Goal: Book appointment/travel/reservation

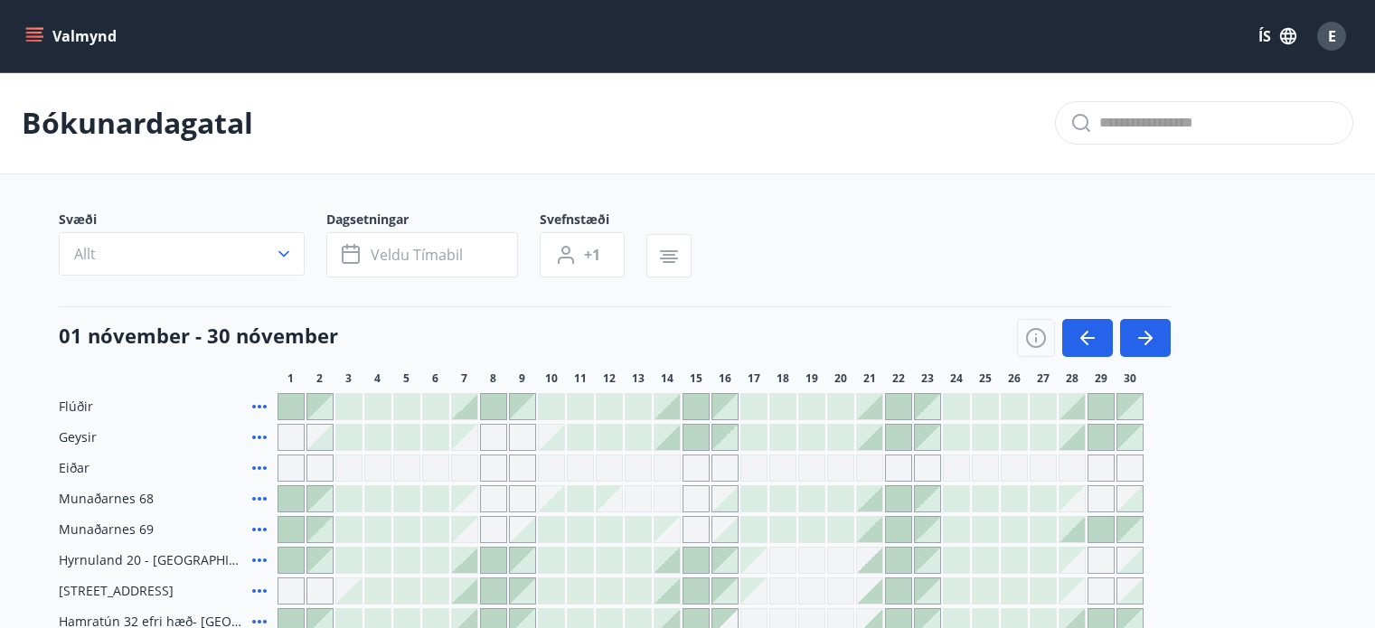
scroll to position [217, 0]
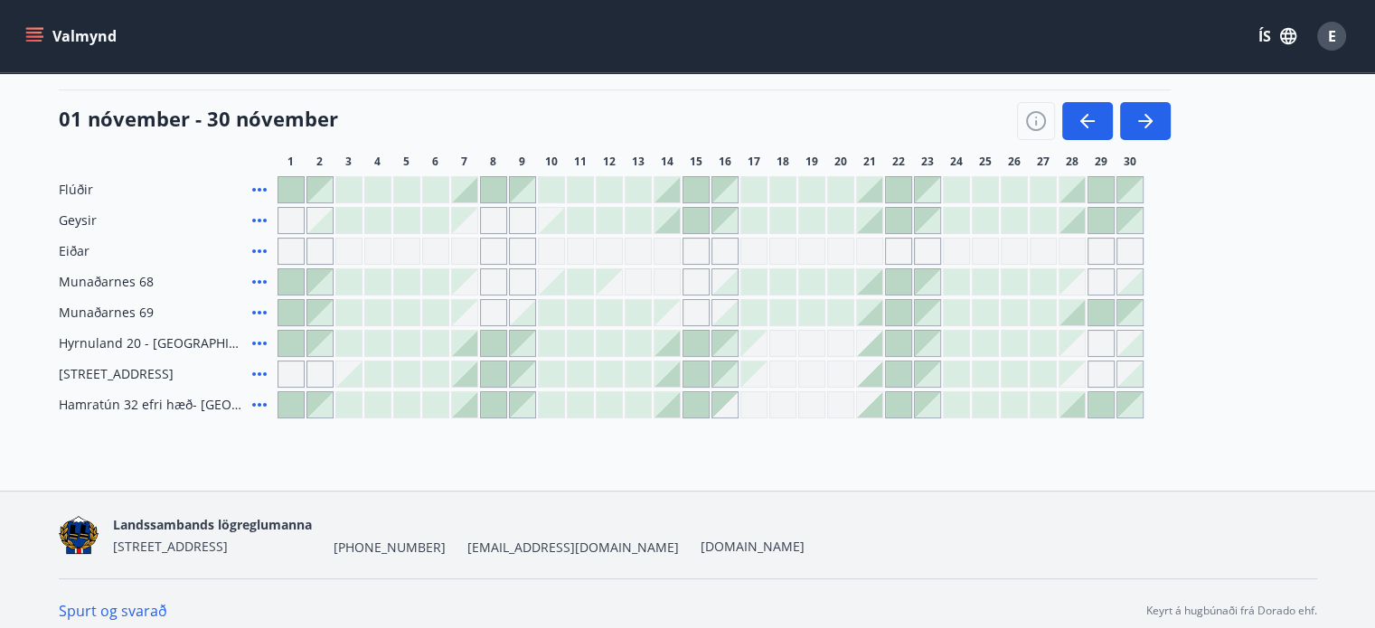
click at [35, 36] on icon "menu" at bounding box center [36, 36] width 20 height 2
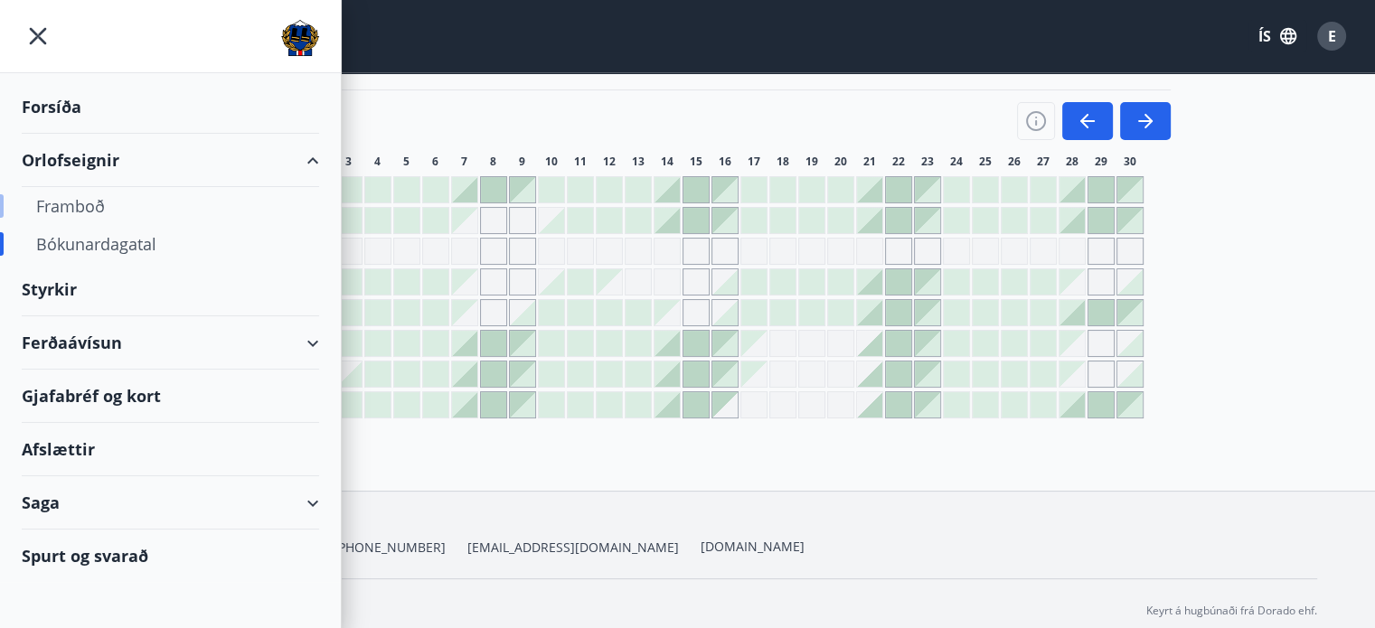
click at [72, 207] on div "Framboð" at bounding box center [170, 206] width 269 height 38
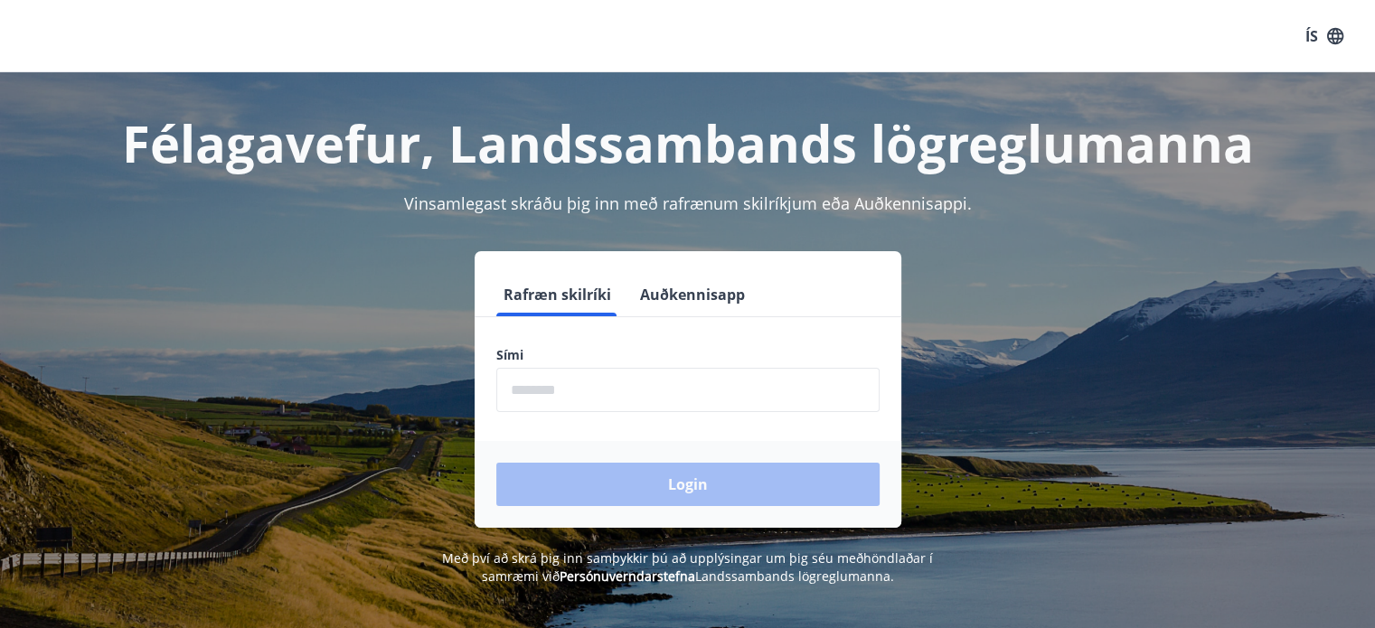
click at [592, 375] on input "phone" at bounding box center [687, 390] width 383 height 44
type input "********"
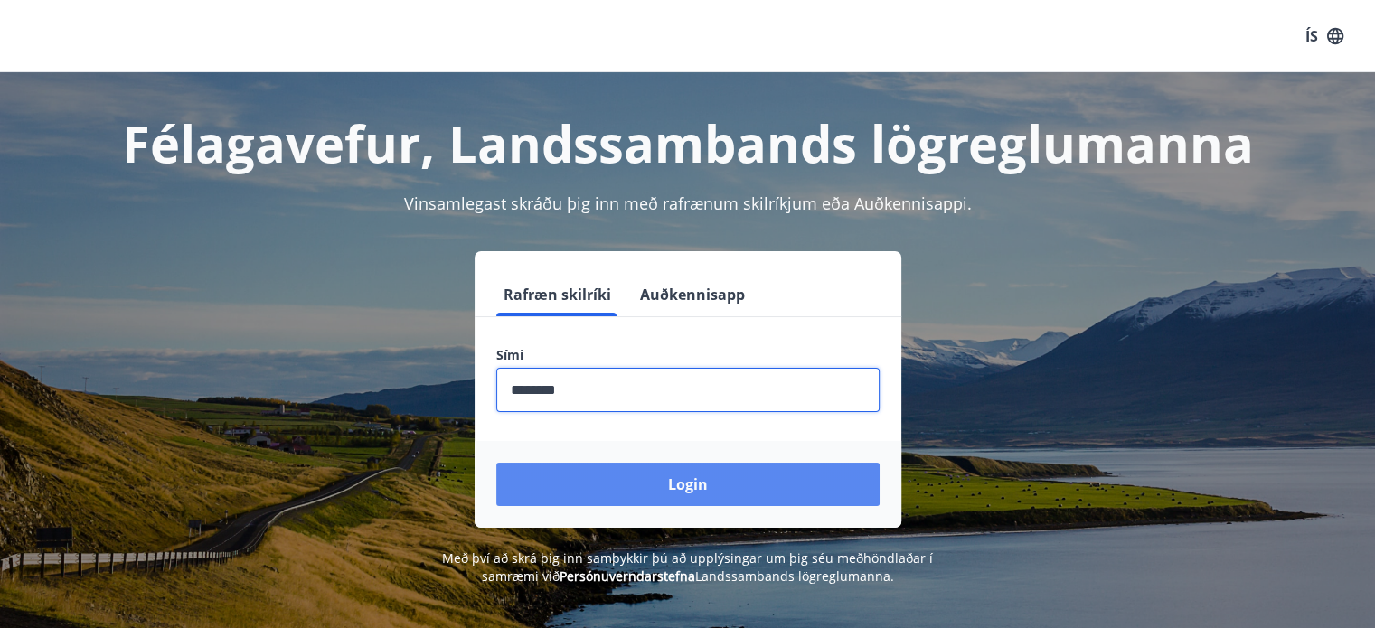
click at [628, 477] on button "Login" at bounding box center [687, 484] width 383 height 43
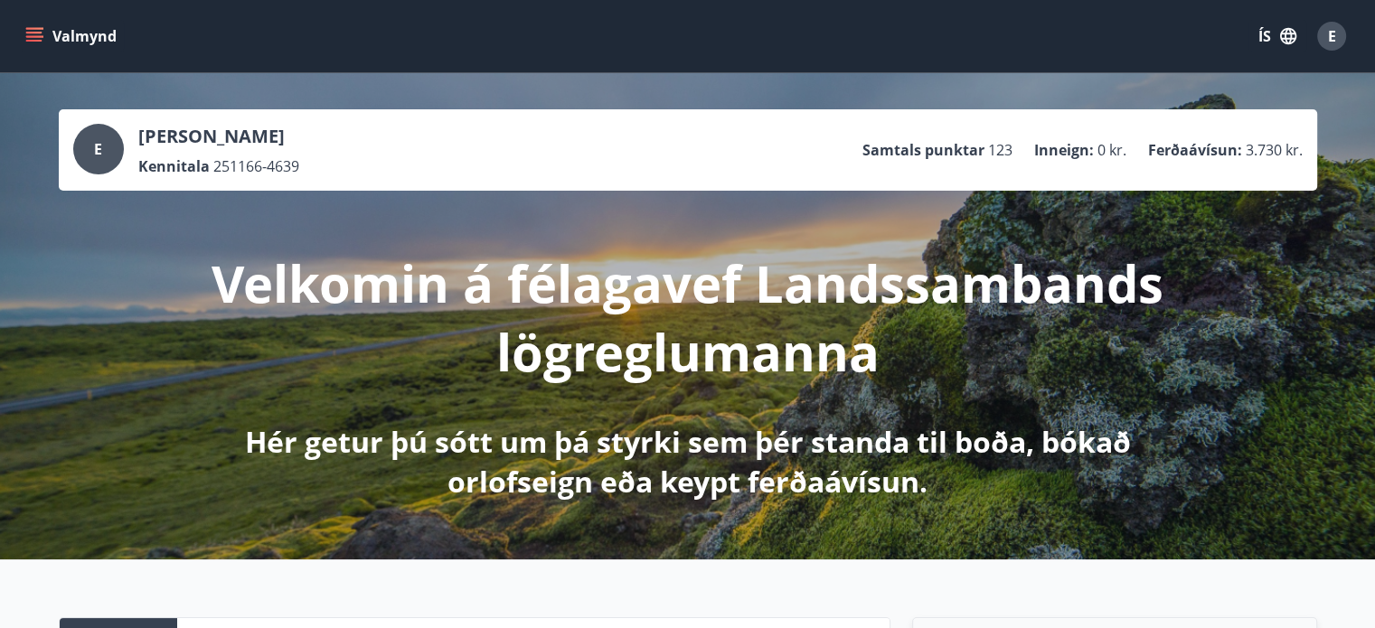
click at [39, 21] on button "Valmynd" at bounding box center [73, 36] width 102 height 33
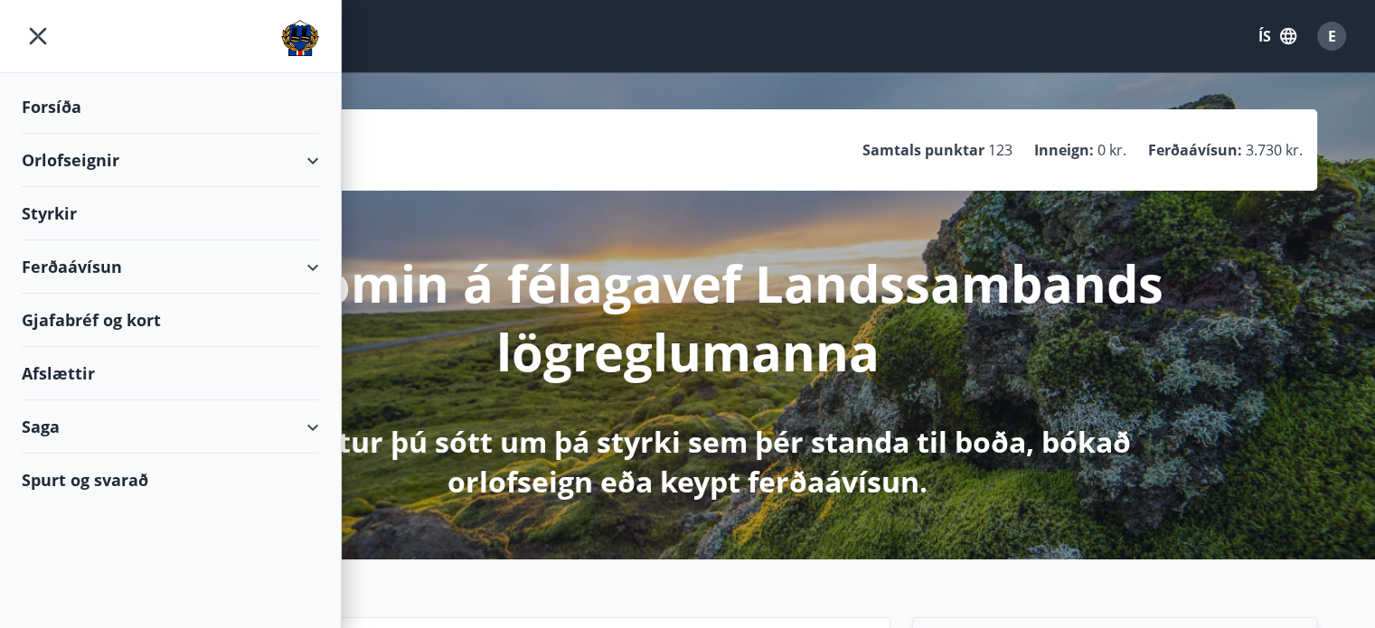
click at [80, 173] on div "Orlofseignir" at bounding box center [171, 160] width 298 height 53
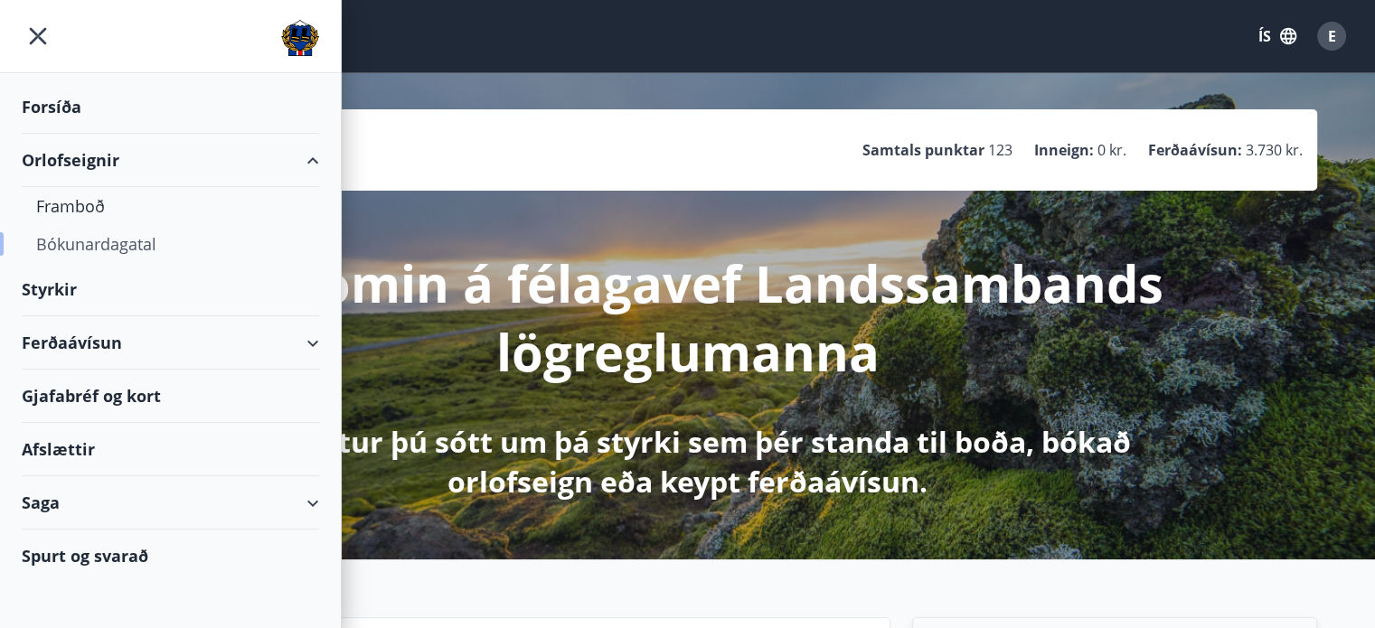
click at [88, 260] on div "Bókunardagatal" at bounding box center [170, 244] width 269 height 38
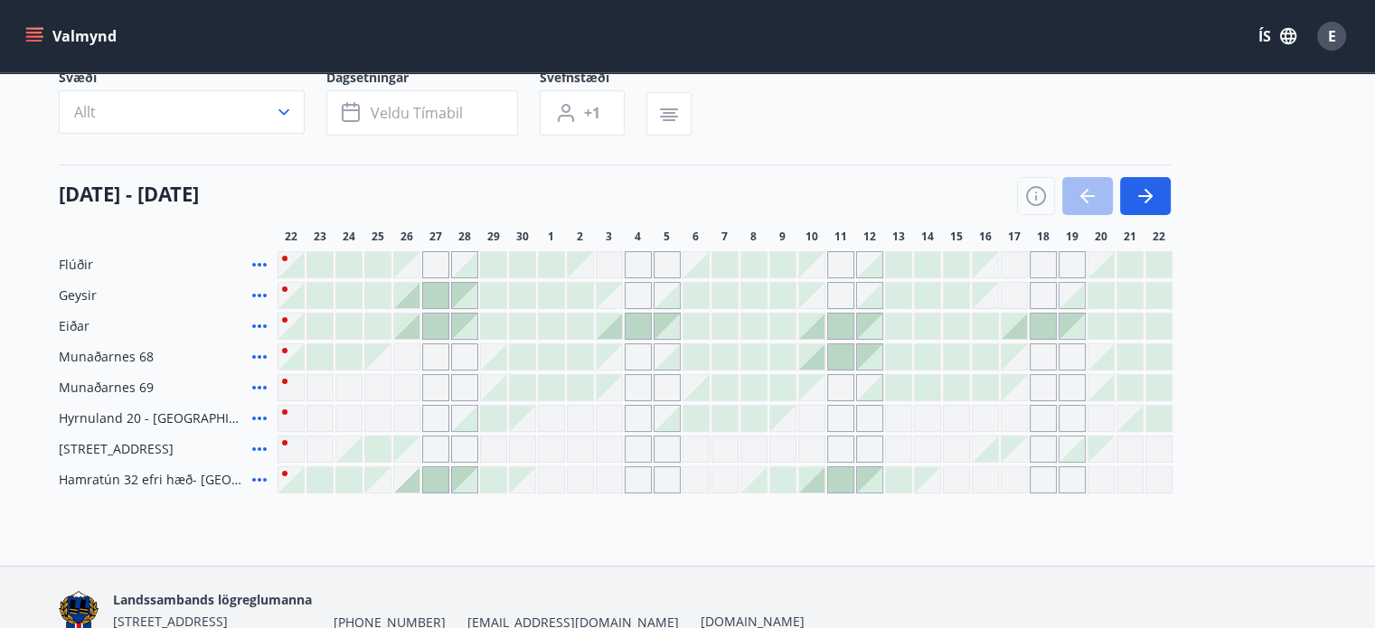
scroll to position [145, 0]
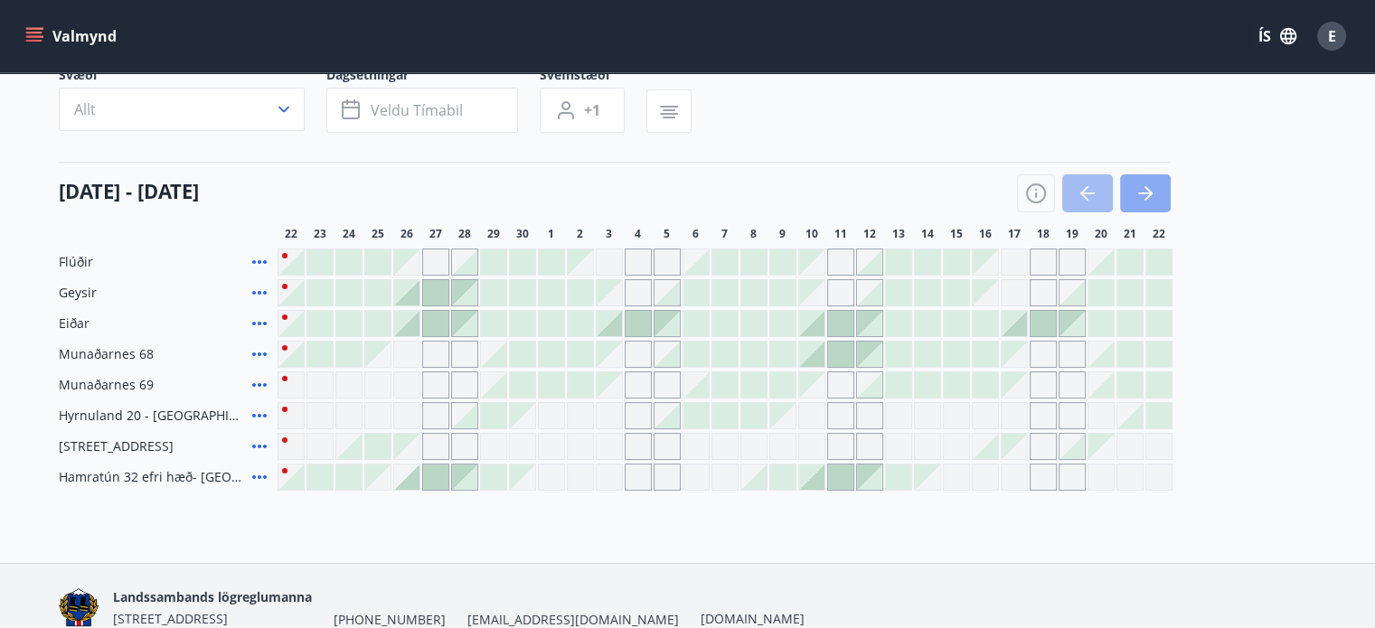
click at [1158, 191] on button "button" at bounding box center [1145, 194] width 51 height 38
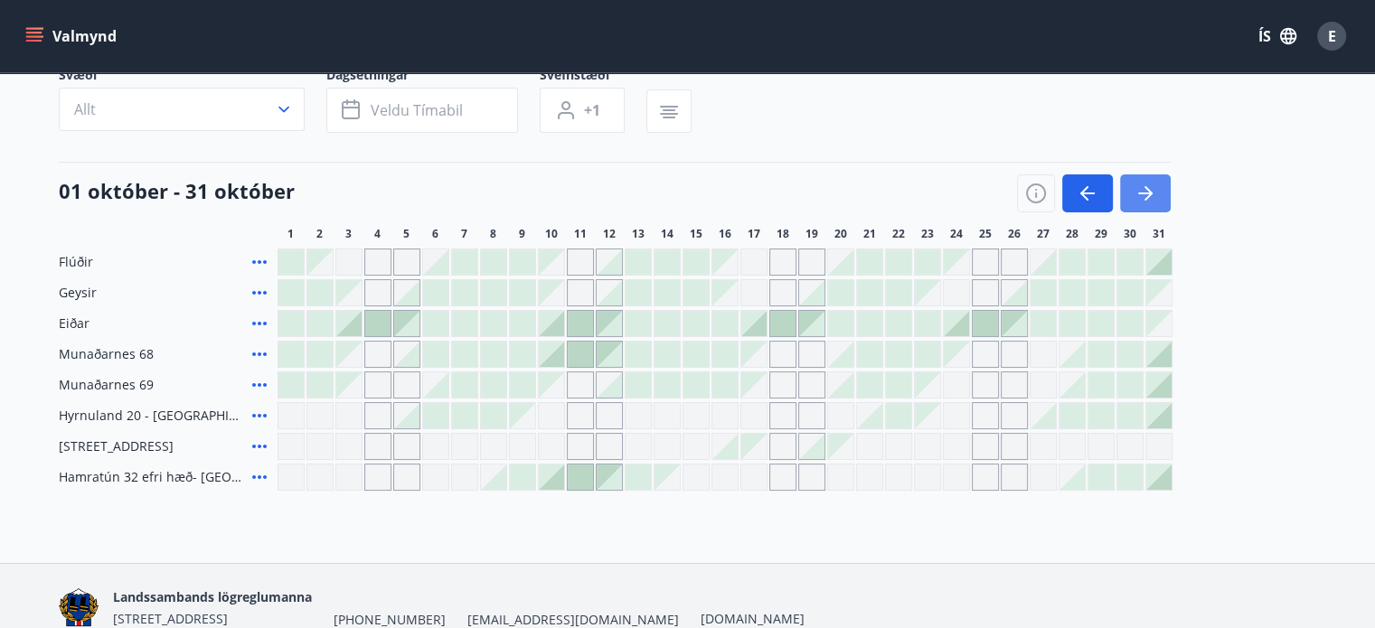
click at [1158, 190] on button "button" at bounding box center [1145, 194] width 51 height 38
